Goal: Use online tool/utility: Utilize a website feature to perform a specific function

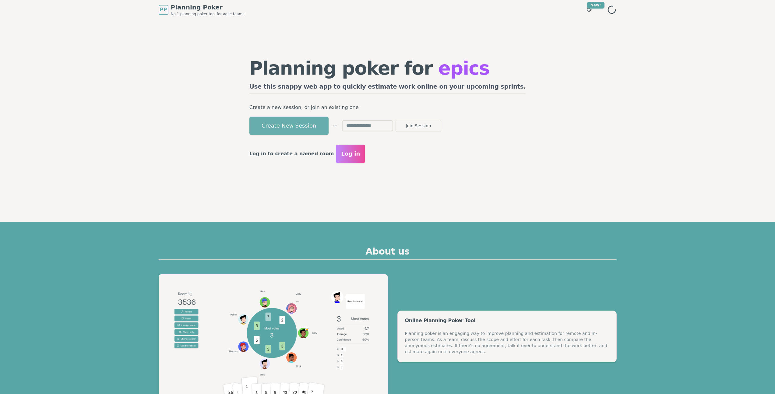
click at [323, 128] on button "Create New Session" at bounding box center [288, 126] width 79 height 18
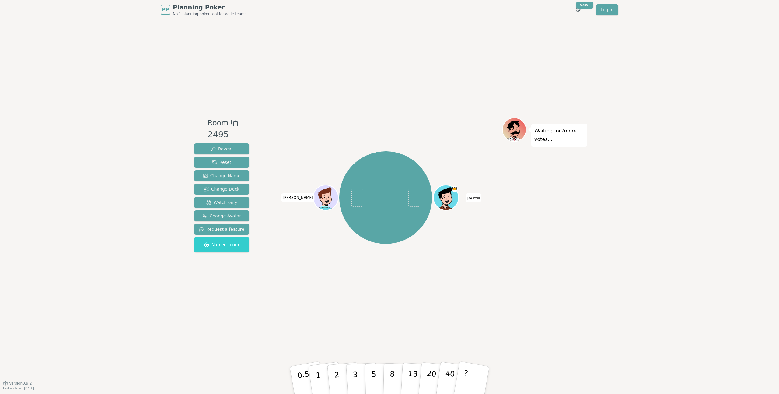
click at [316, 103] on div "Room 2495 Reveal Reset Change Name Change Deck Watch only Change Avatar Request…" at bounding box center [390, 201] width 396 height 364
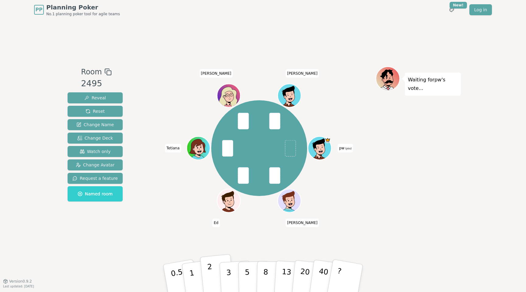
click at [207, 273] on button "2" at bounding box center [217, 278] width 35 height 48
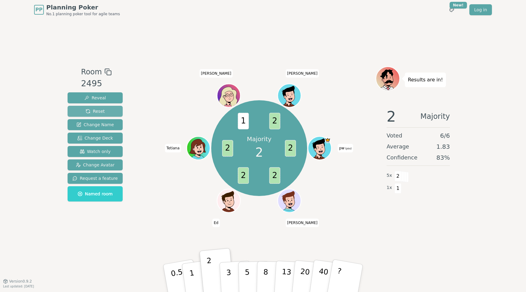
click at [94, 113] on span "Reset" at bounding box center [95, 111] width 19 height 6
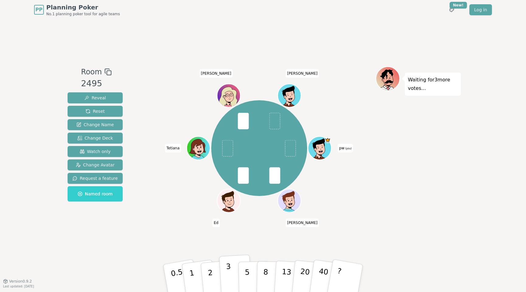
click at [224, 273] on button "3" at bounding box center [235, 277] width 33 height 47
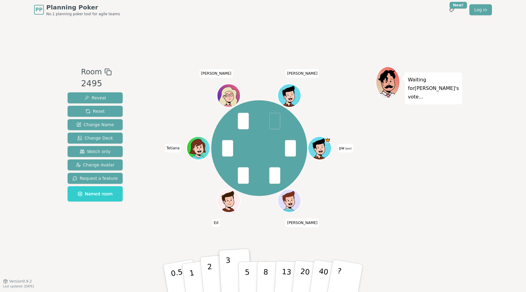
click at [211, 270] on p "2" at bounding box center [211, 278] width 8 height 33
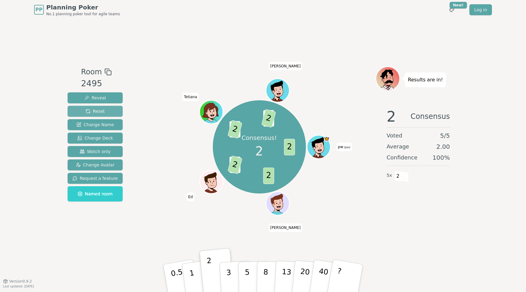
click at [98, 111] on span "Reset" at bounding box center [95, 111] width 19 height 6
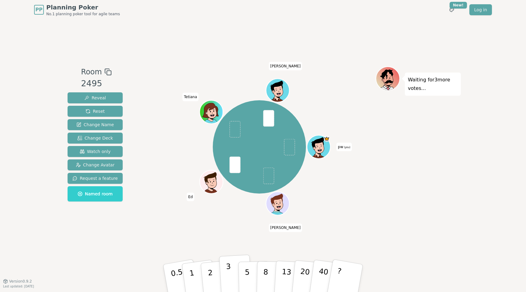
click at [233, 271] on button "3" at bounding box center [235, 277] width 33 height 47
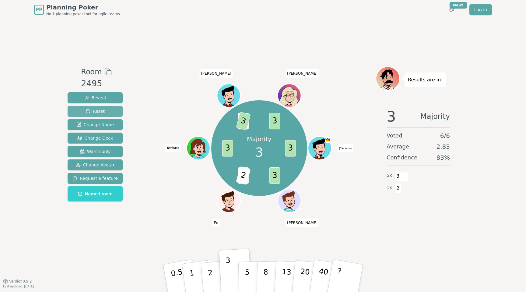
click at [97, 111] on span "Reset" at bounding box center [95, 111] width 19 height 6
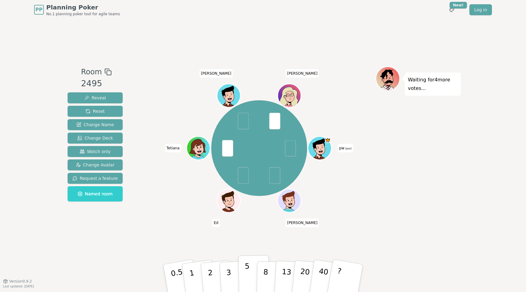
click at [249, 273] on button "5" at bounding box center [253, 278] width 31 height 46
click at [211, 275] on p "2" at bounding box center [211, 278] width 8 height 33
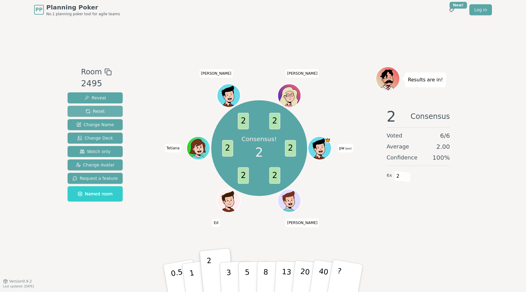
click at [90, 110] on span "Reset" at bounding box center [95, 111] width 19 height 6
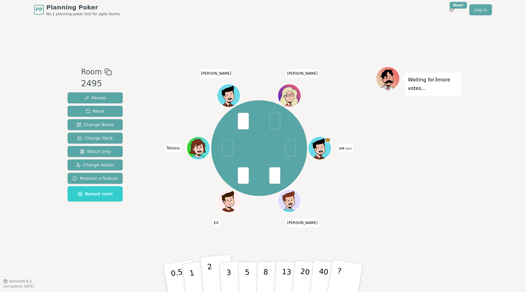
click at [211, 278] on p "2" at bounding box center [211, 278] width 8 height 33
